Goal: Transaction & Acquisition: Purchase product/service

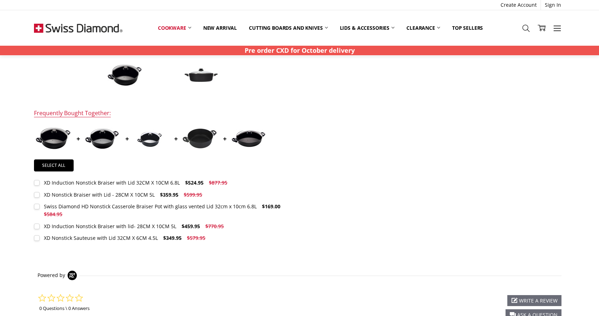
scroll to position [319, 0]
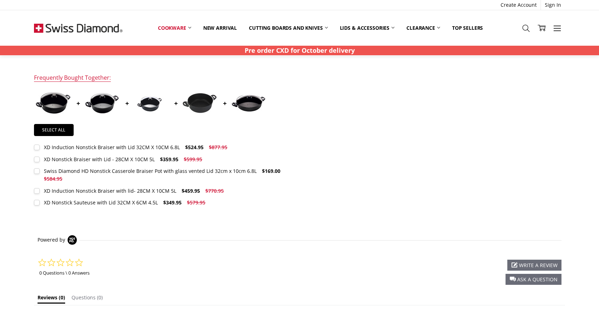
click at [109, 145] on div "XD Induction Nonstick Braiser with Lid 32CM X 10CM 6.8L" at bounding box center [112, 147] width 136 height 7
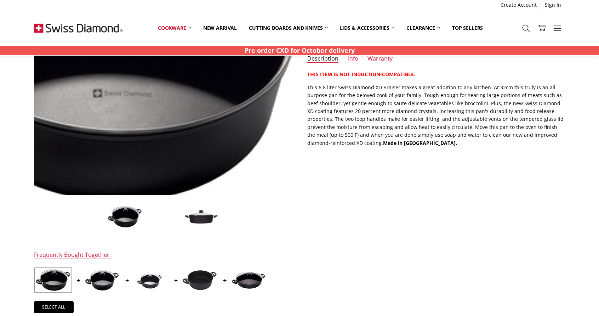
scroll to position [213, 0]
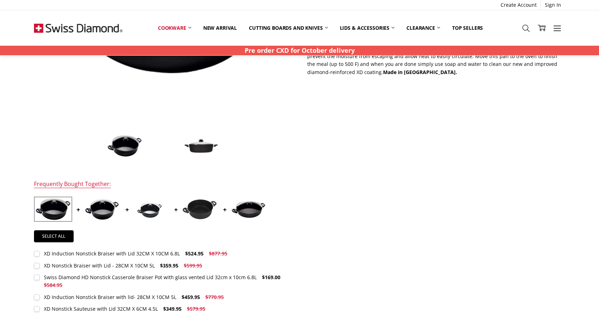
click at [189, 146] on img at bounding box center [200, 146] width 35 height 16
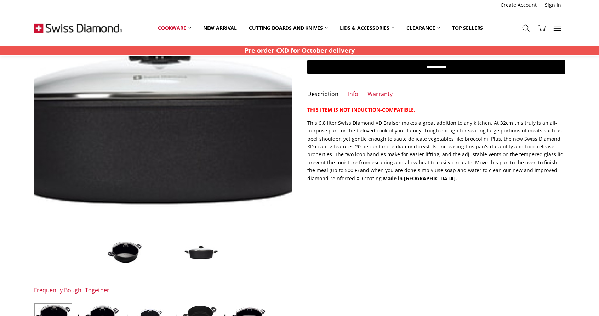
scroll to position [248, 0]
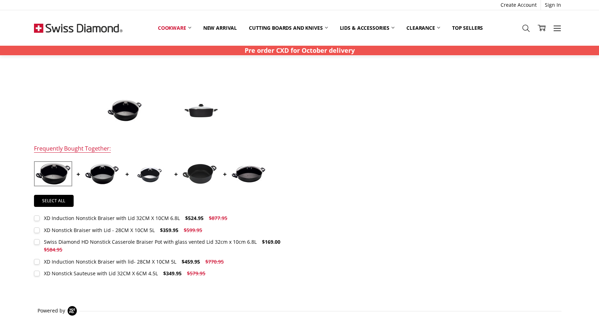
click at [134, 174] on img at bounding box center [150, 174] width 35 height 24
click at [106, 173] on img at bounding box center [101, 174] width 35 height 22
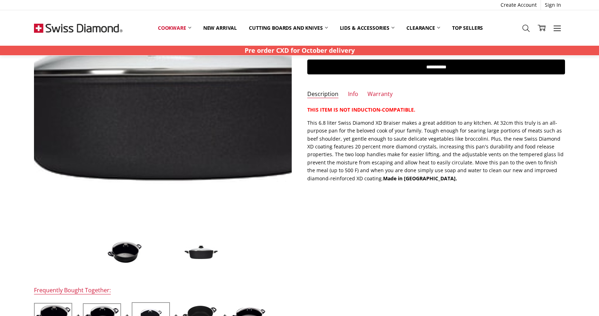
scroll to position [213, 0]
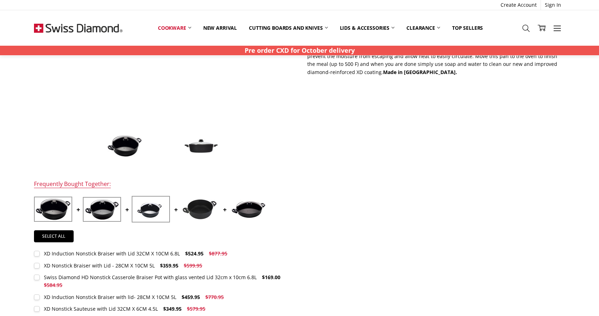
click at [120, 148] on img at bounding box center [124, 146] width 35 height 23
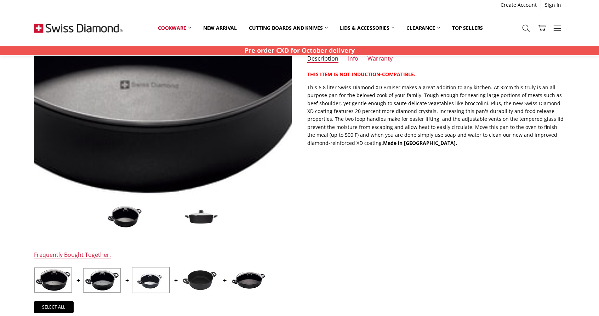
scroll to position [177, 0]
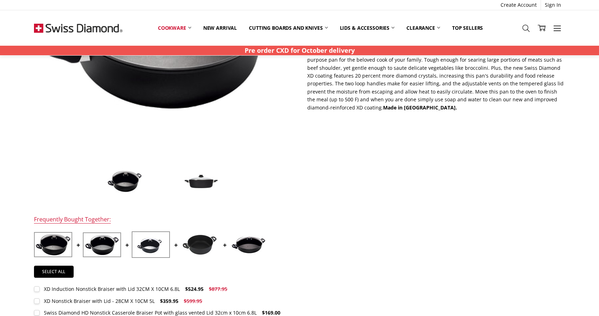
click at [210, 183] on img at bounding box center [200, 182] width 35 height 16
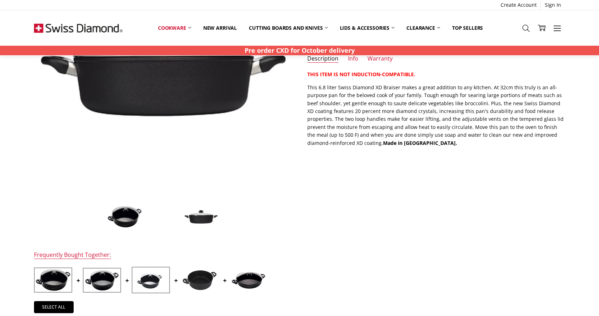
scroll to position [248, 0]
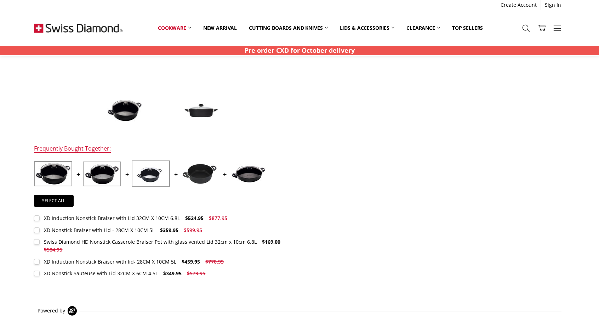
click at [186, 172] on img at bounding box center [199, 173] width 35 height 21
click at [201, 172] on img at bounding box center [199, 173] width 35 height 21
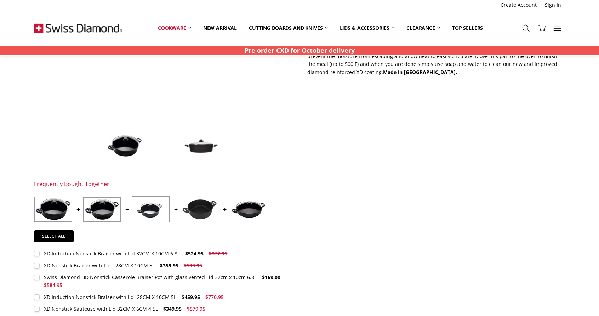
click at [209, 213] on img at bounding box center [199, 209] width 35 height 21
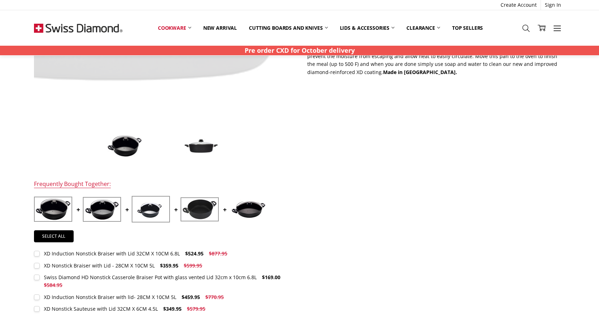
scroll to position [248, 0]
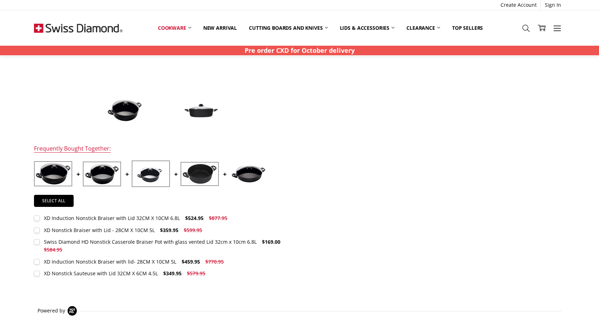
click at [41, 232] on label "XD Nonstick Braiser with Lid - 28CM X 10CM 5L $359.95 $599.95 MSRP: You save" at bounding box center [120, 230] width 172 height 8
click at [36, 242] on label "Swiss Diamond HD Nonstick Casserole Braiser Pot with glass vented Lid 32cm x 10…" at bounding box center [163, 246] width 258 height 16
click at [42, 262] on label "XD Induction Nonstick Braiser with lid- 28CM X 10CM 5L $459.95 $770.95 MSRP: Yo…" at bounding box center [131, 262] width 194 height 8
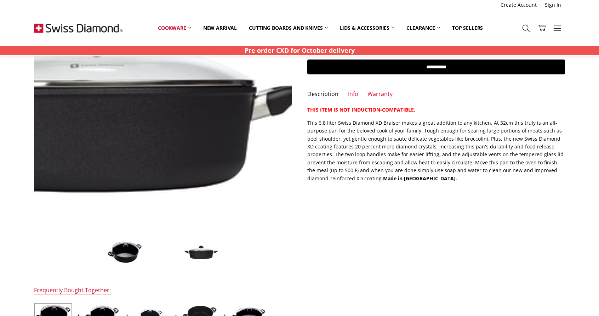
scroll to position [177, 0]
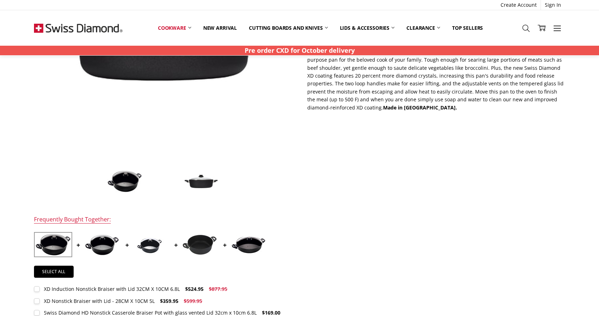
click at [125, 187] on img at bounding box center [124, 181] width 35 height 23
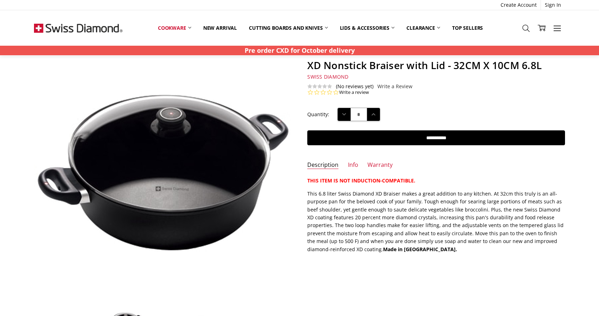
scroll to position [71, 0]
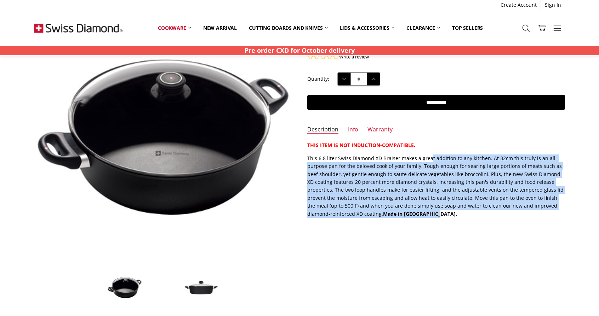
drag, startPoint x: 430, startPoint y: 160, endPoint x: 440, endPoint y: 219, distance: 60.3
click at [440, 219] on section "Description THIS ITEM IS NOT INDUCTION-COMPATIBLE. This 6.8 liter Swiss Diamond…" at bounding box center [436, 181] width 273 height 81
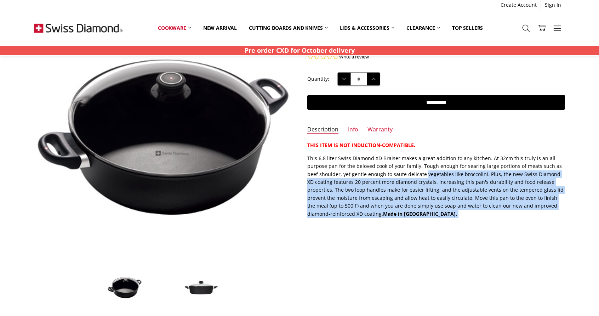
drag, startPoint x: 440, startPoint y: 219, endPoint x: 432, endPoint y: 176, distance: 43.9
click at [432, 176] on section "Description THIS ITEM IS NOT INDUCTION-COMPATIBLE. This 6.8 liter Swiss Diamond…" at bounding box center [436, 181] width 273 height 81
click at [432, 176] on p "This 6.8 liter Swiss Diamond XD Braiser makes a great addition to any kitchen. …" at bounding box center [436, 185] width 258 height 63
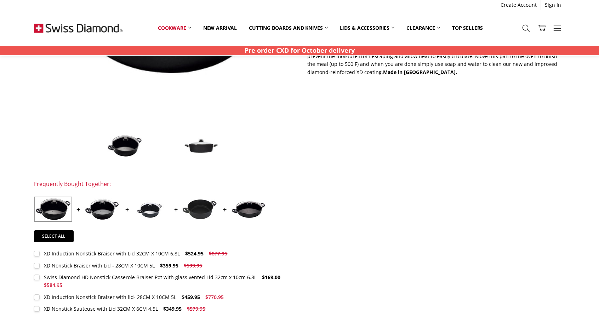
scroll to position [106, 0]
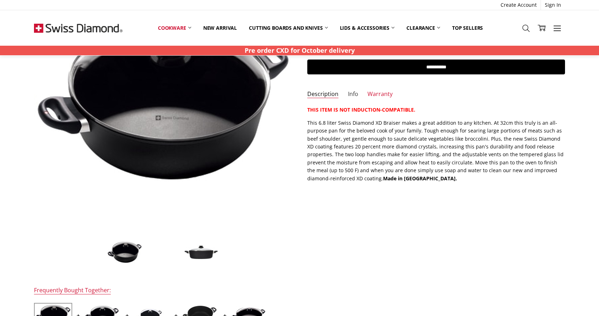
click at [349, 94] on link "Info" at bounding box center [353, 94] width 10 height 8
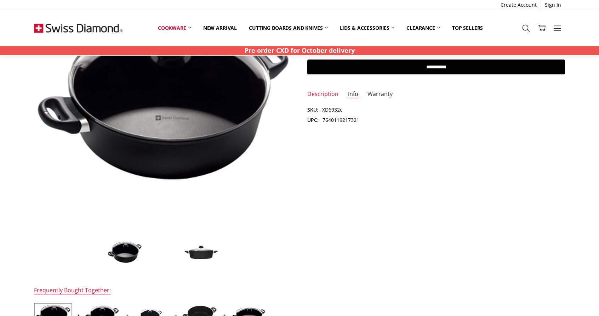
click at [370, 91] on link "Warranty" at bounding box center [380, 94] width 25 height 8
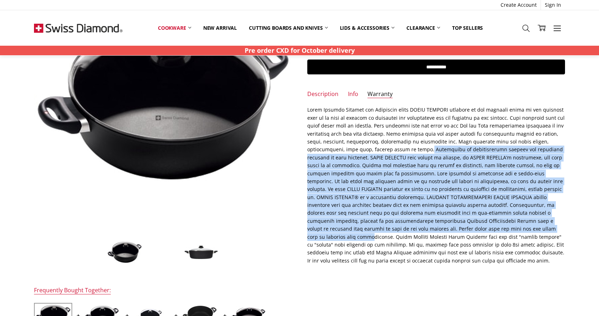
drag, startPoint x: 346, startPoint y: 148, endPoint x: 432, endPoint y: 228, distance: 117.6
click at [432, 228] on div at bounding box center [436, 185] width 258 height 159
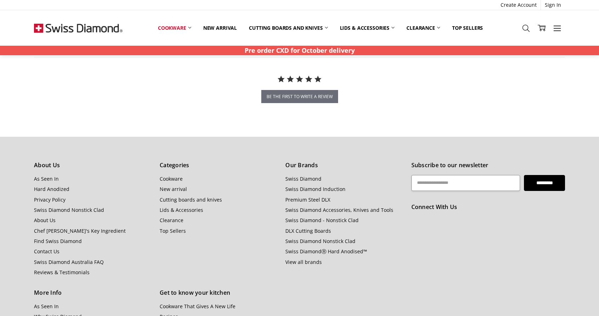
scroll to position [0, 0]
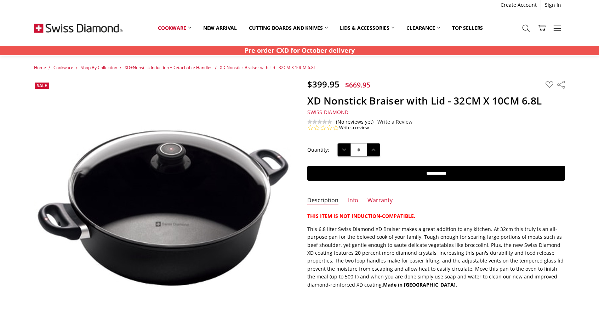
scroll to position [142, 0]
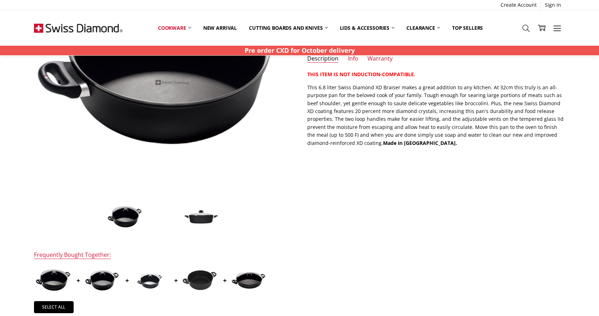
click at [195, 225] on span at bounding box center [200, 216] width 35 height 35
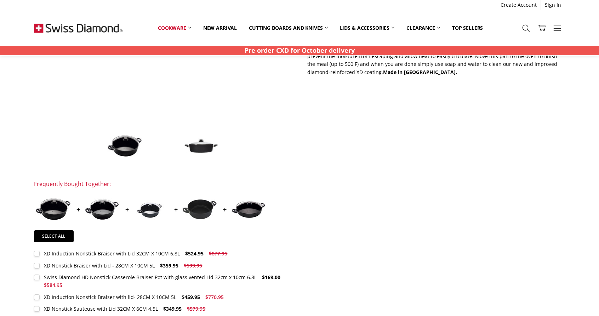
scroll to position [283, 0]
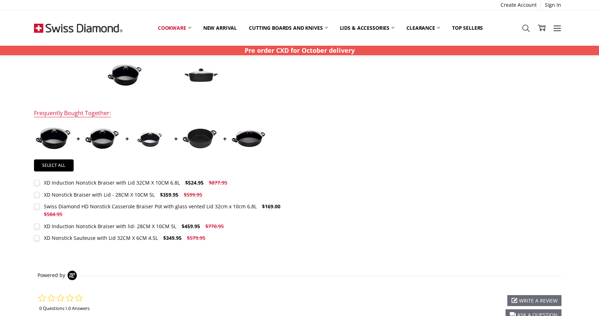
click at [205, 141] on img at bounding box center [199, 138] width 35 height 21
click at [205, 142] on img at bounding box center [199, 138] width 35 height 21
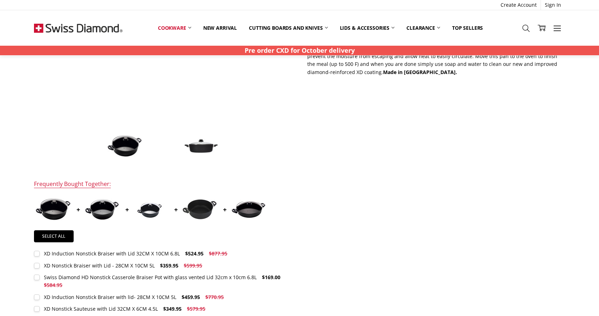
click at [148, 208] on img at bounding box center [150, 209] width 35 height 24
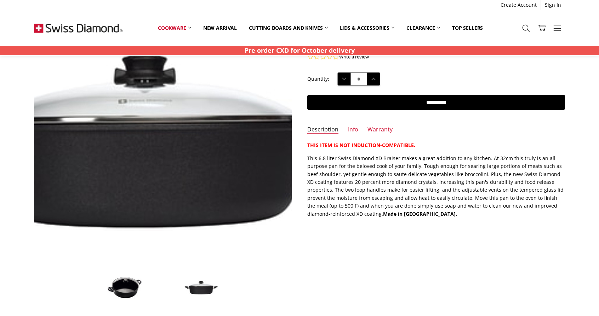
scroll to position [35, 0]
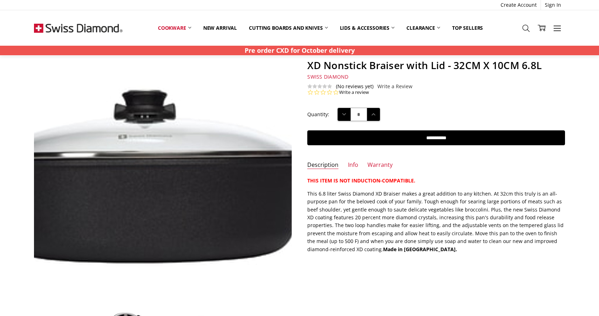
click at [186, 184] on img at bounding box center [145, 175] width 453 height 195
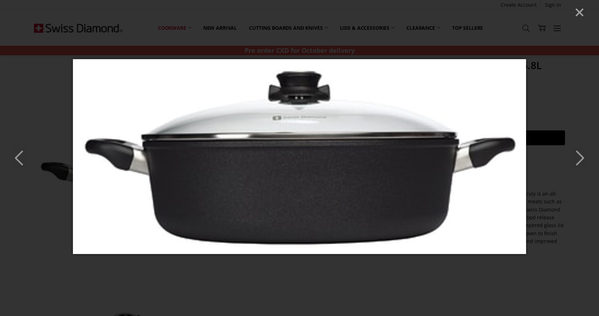
click at [583, 153] on icon "Next" at bounding box center [580, 157] width 16 height 21
drag, startPoint x: 583, startPoint y: 153, endPoint x: 270, endPoint y: 151, distance: 313.1
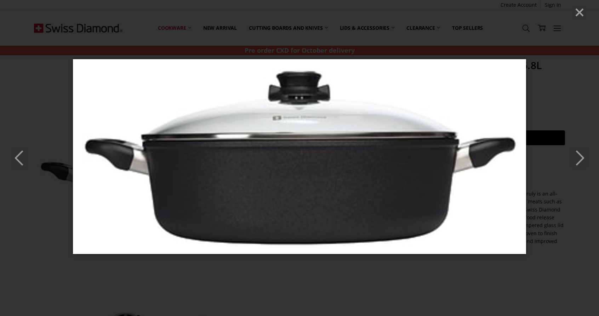
click at [266, 151] on div at bounding box center [299, 158] width 599 height 316
click at [578, 11] on line "Close" at bounding box center [579, 12] width 7 height 7
